Goal: Navigation & Orientation: Find specific page/section

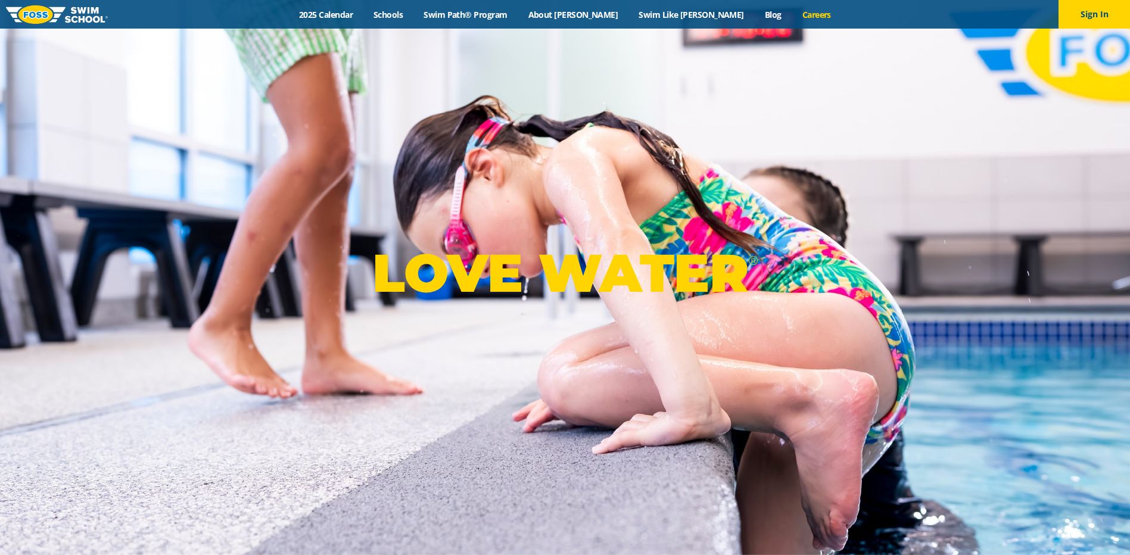
click at [792, 15] on link "Careers" at bounding box center [816, 14] width 49 height 11
